Goal: Book appointment/travel/reservation

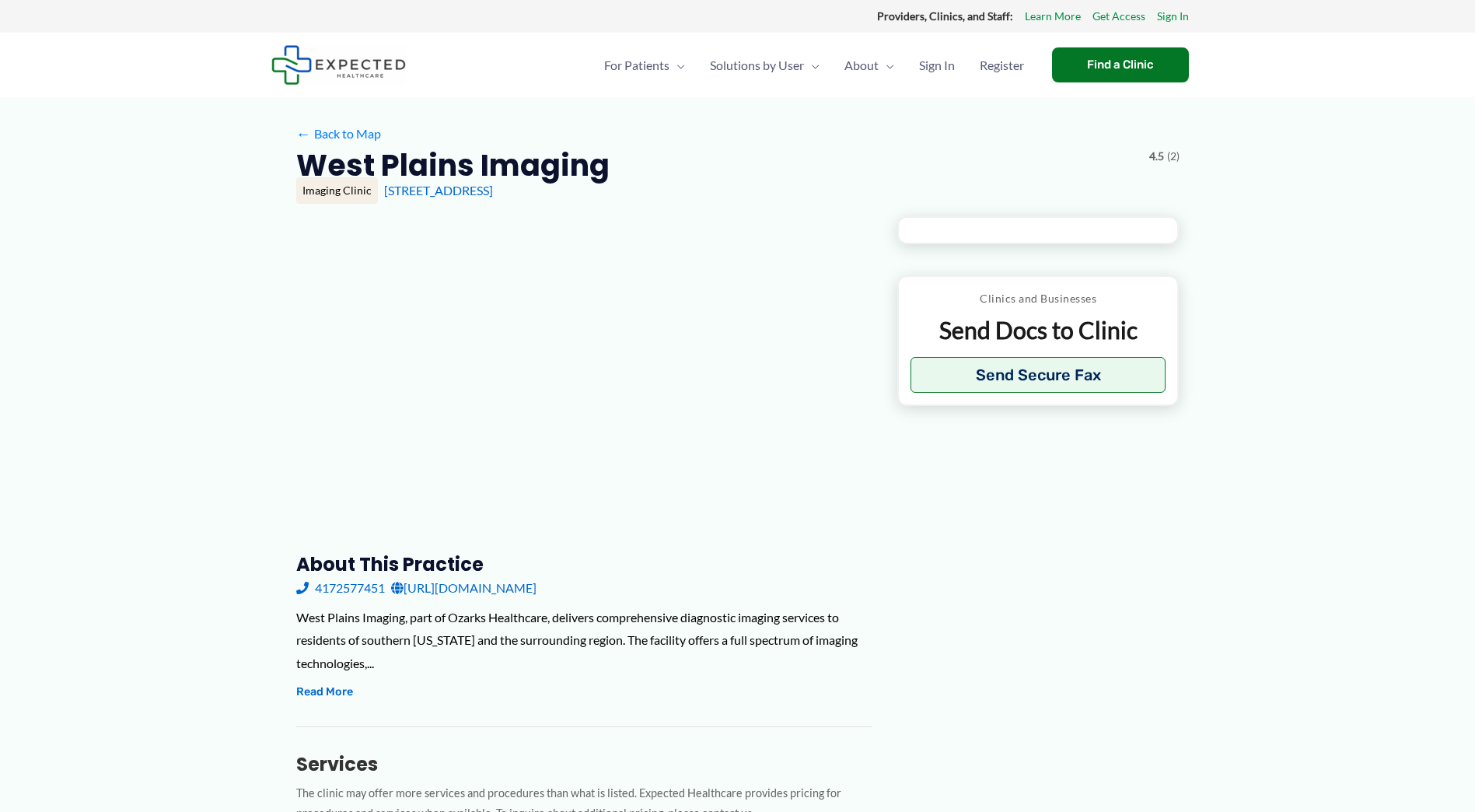
type input "**********"
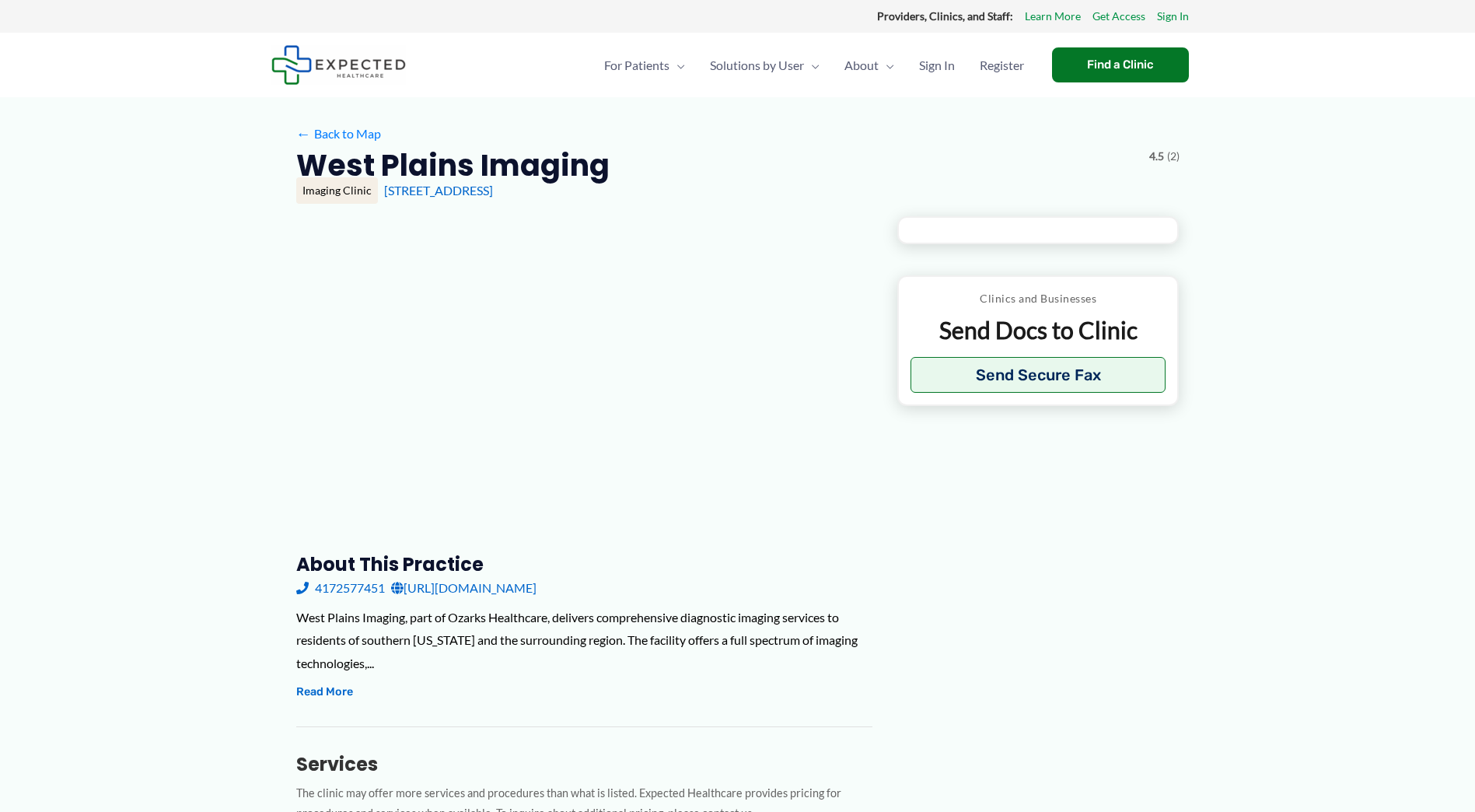
type input "**********"
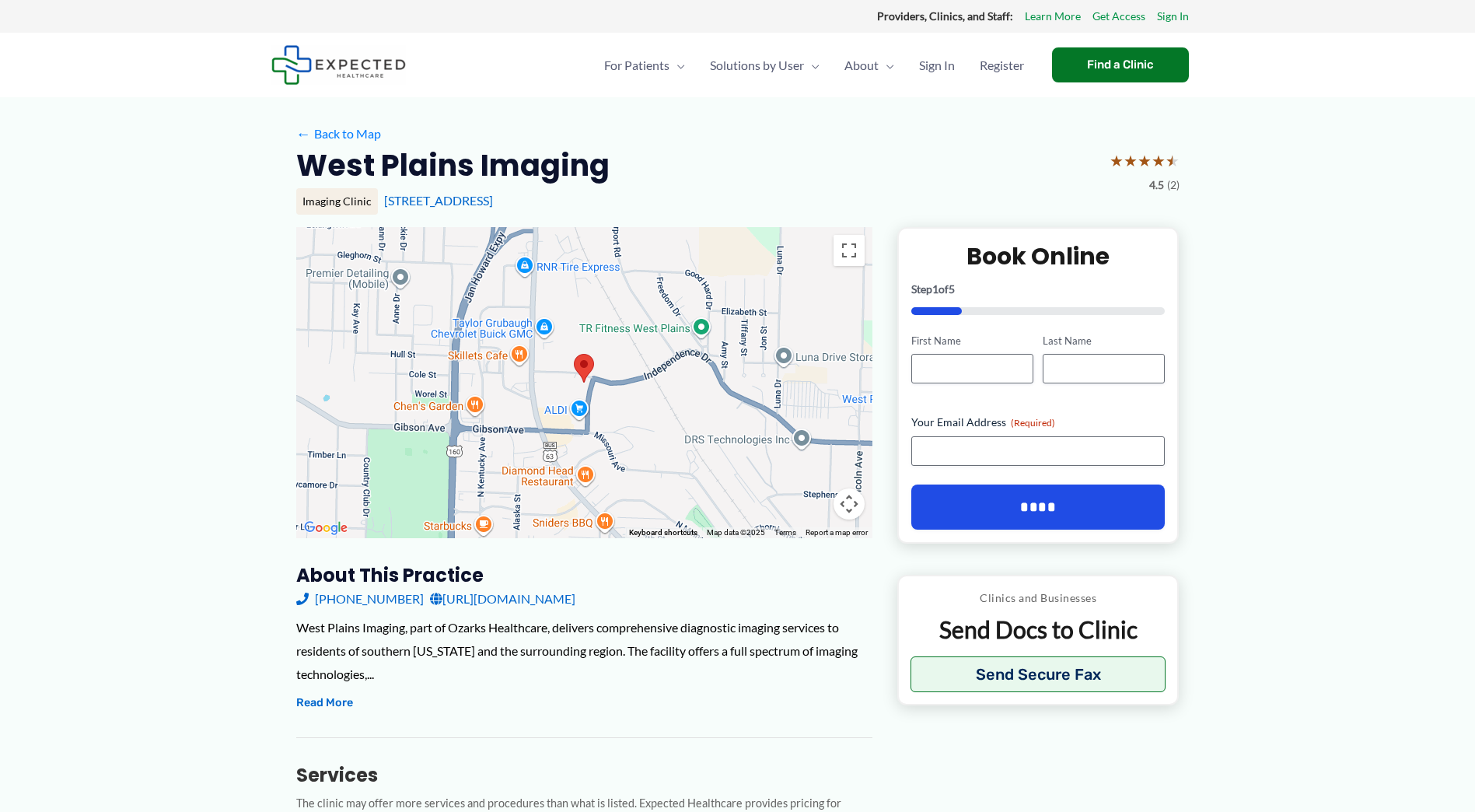
click at [558, 599] on link "[URL][DOMAIN_NAME]" at bounding box center [502, 598] width 145 height 23
click at [320, 712] on button "Read More" at bounding box center [325, 702] width 57 height 18
